Goal: Navigation & Orientation: Find specific page/section

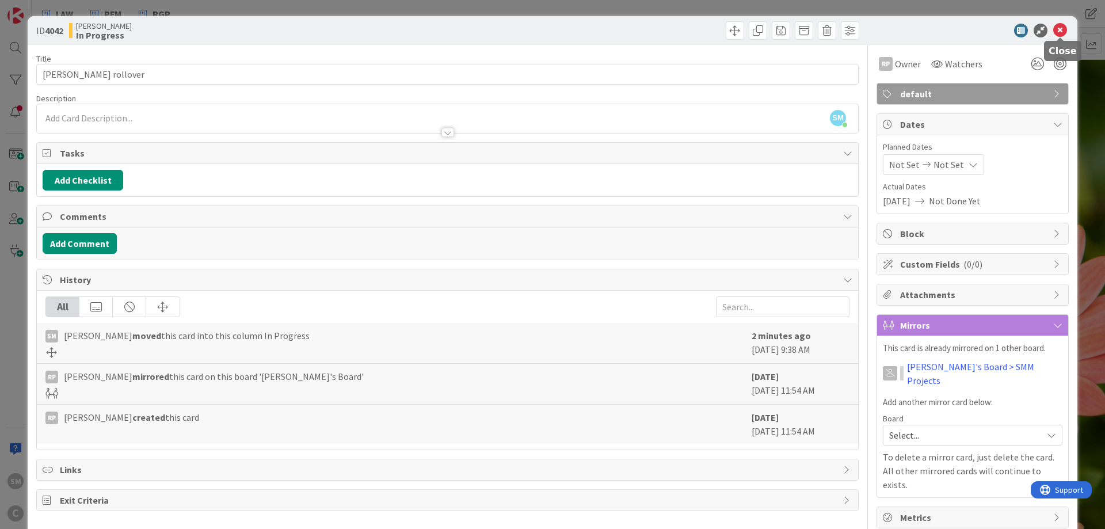
click at [1058, 29] on icon at bounding box center [1061, 31] width 14 height 14
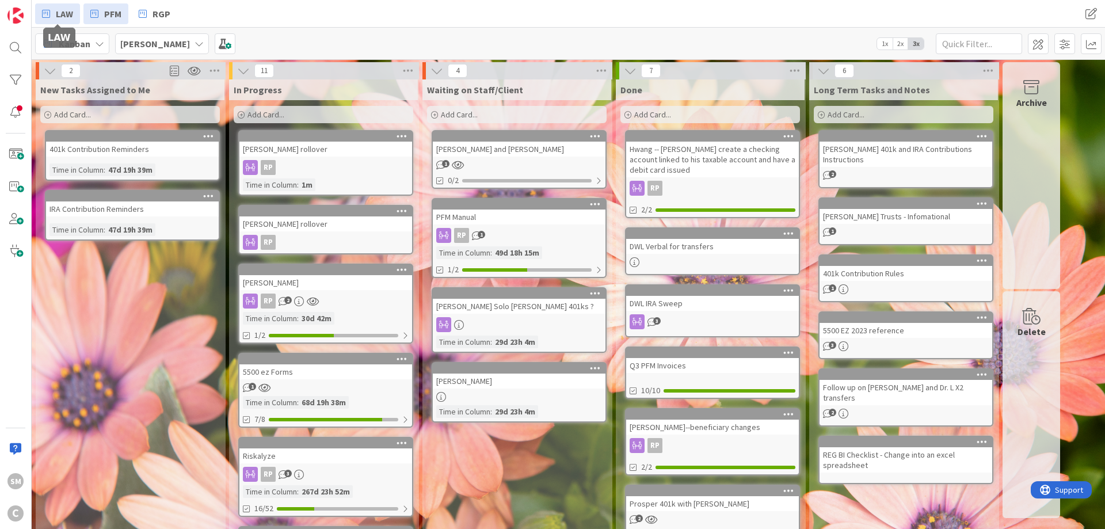
click at [56, 20] on span "LAW" at bounding box center [64, 14] width 17 height 14
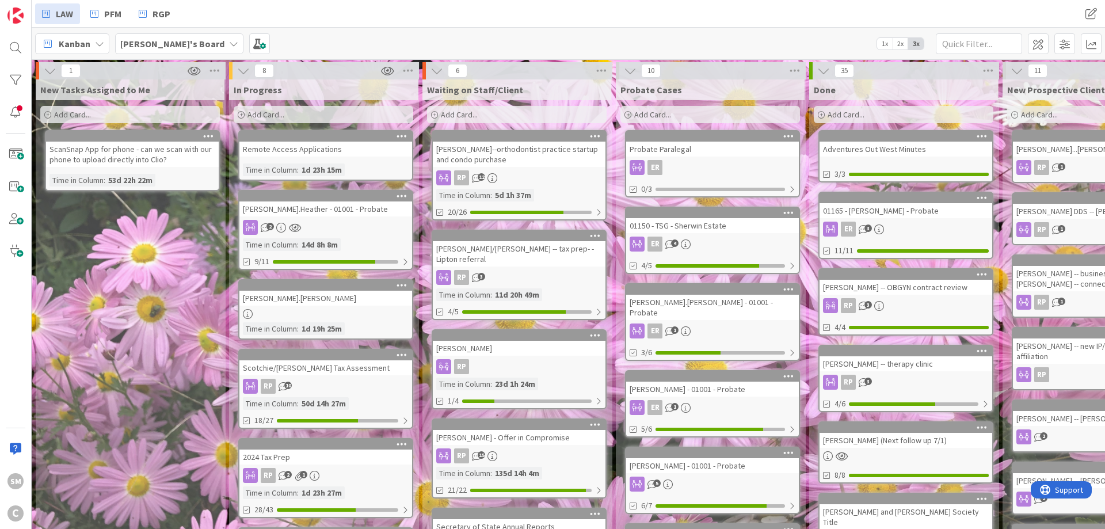
click at [727, 383] on div "[PERSON_NAME] - 01001 - Probate" at bounding box center [712, 389] width 173 height 15
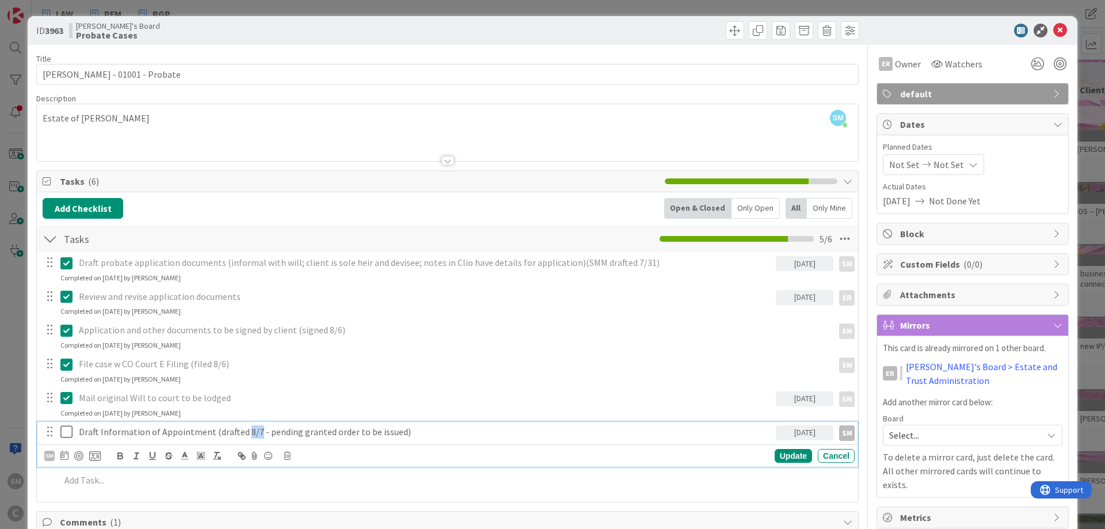
drag, startPoint x: 252, startPoint y: 436, endPoint x: 242, endPoint y: 434, distance: 10.1
click at [242, 434] on p "Draft Information of Appointment (drafted 8/7 - pending granted order to be iss…" at bounding box center [425, 431] width 693 height 13
click at [330, 435] on p "Draft Information of Appointment (drafted 8/7 - pending granted order to be iss…" at bounding box center [425, 431] width 693 height 13
click at [1056, 32] on icon at bounding box center [1061, 31] width 14 height 14
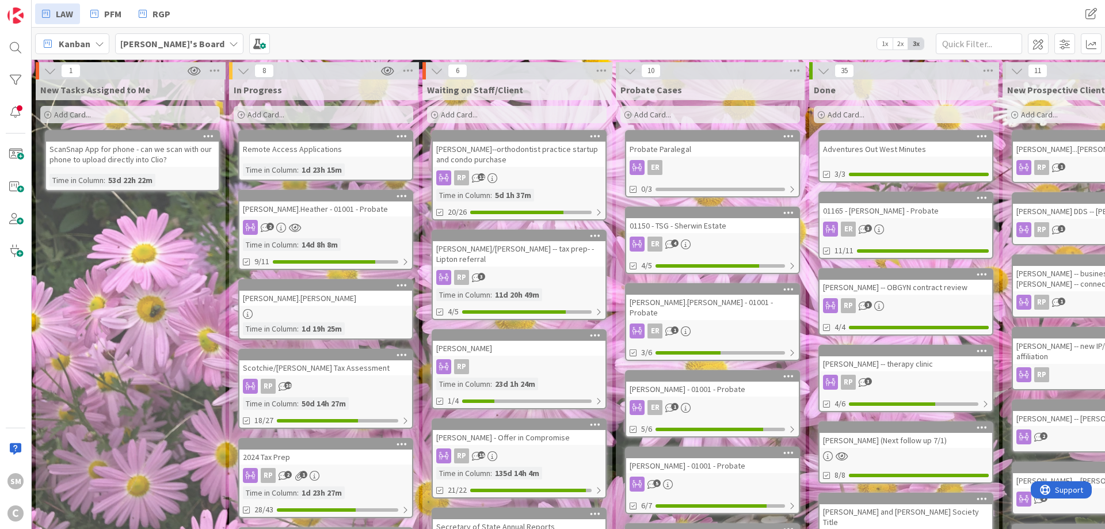
click at [97, 254] on div "New Tasks Assigned to Me Add Card... ScanSnap App for phone - can we scan with …" at bounding box center [130, 513] width 189 height 868
click at [720, 154] on div "Probate Paralegal" at bounding box center [712, 149] width 173 height 15
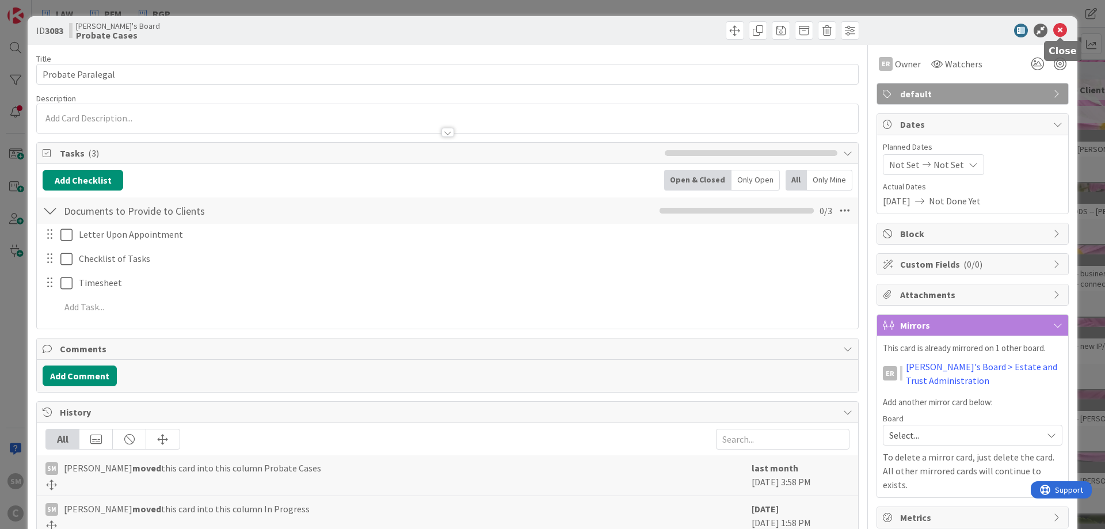
click at [1063, 31] on icon at bounding box center [1061, 31] width 14 height 14
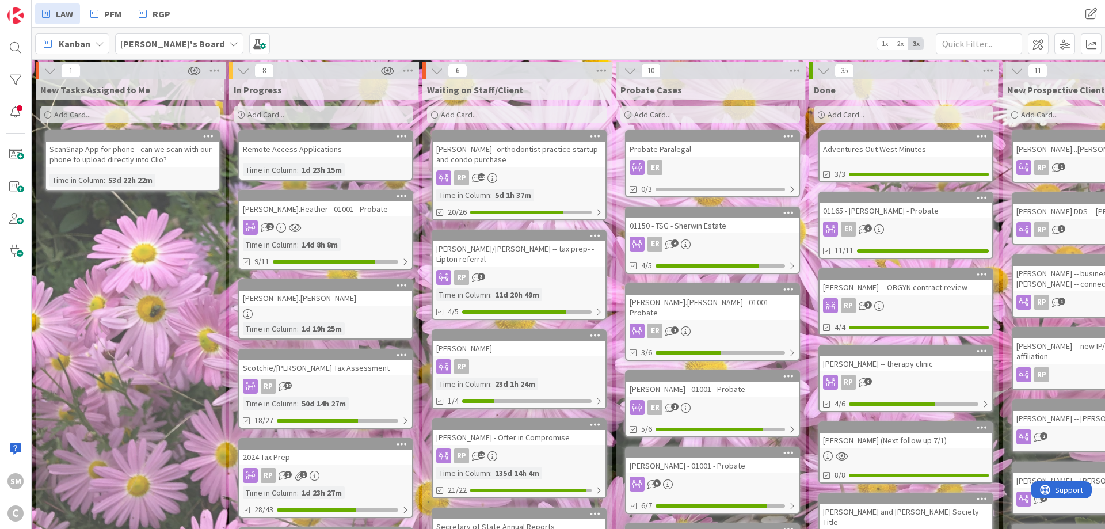
click at [701, 386] on link "[PERSON_NAME] - 01001 - Probate ER 1 5/6" at bounding box center [712, 403] width 175 height 67
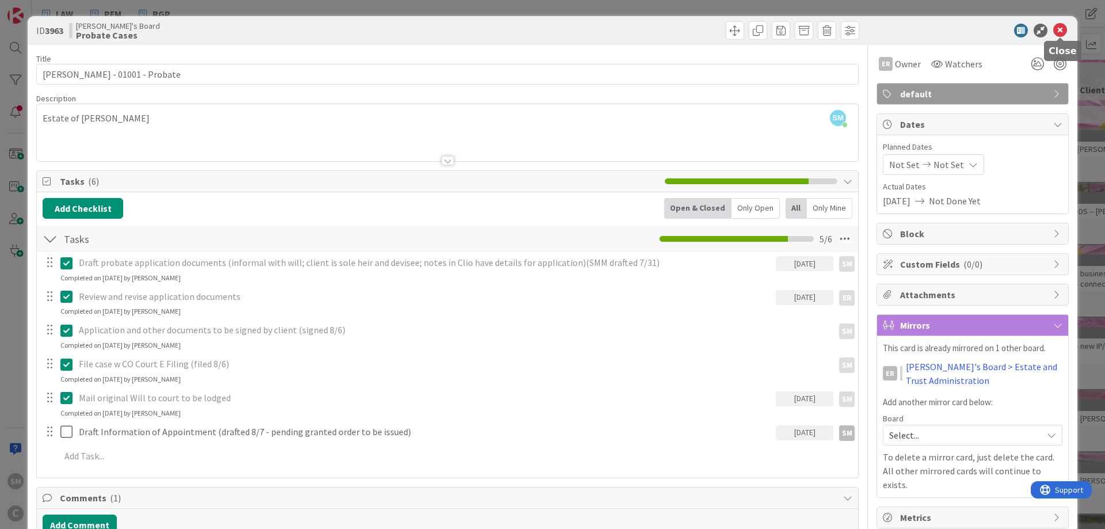
click at [1060, 29] on icon at bounding box center [1061, 31] width 14 height 14
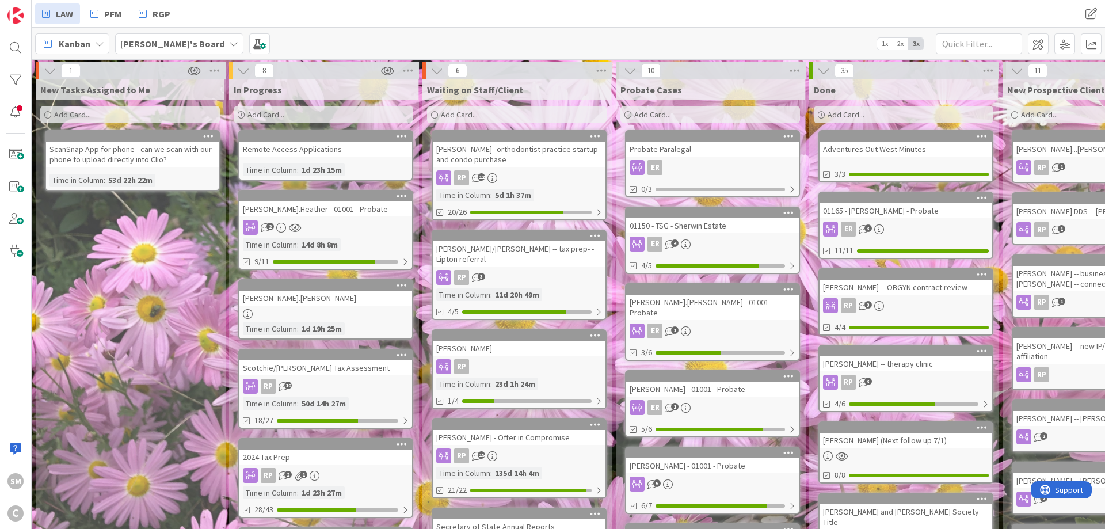
click at [177, 265] on div "New Tasks Assigned to Me Add Card... ScanSnap App for phone - can we scan with …" at bounding box center [130, 513] width 189 height 868
drag, startPoint x: 227, startPoint y: 333, endPoint x: 172, endPoint y: 119, distance: 221.7
click at [172, 119] on div "1 New Tasks Assigned to Me Add Card... ScanSnap App for phone - can we scan wit…" at bounding box center [130, 507] width 193 height 891
click at [193, 266] on div "New Tasks Assigned to Me Add Card... ScanSnap App for phone - can we scan with …" at bounding box center [130, 513] width 189 height 868
